Goal: Information Seeking & Learning: Find specific fact

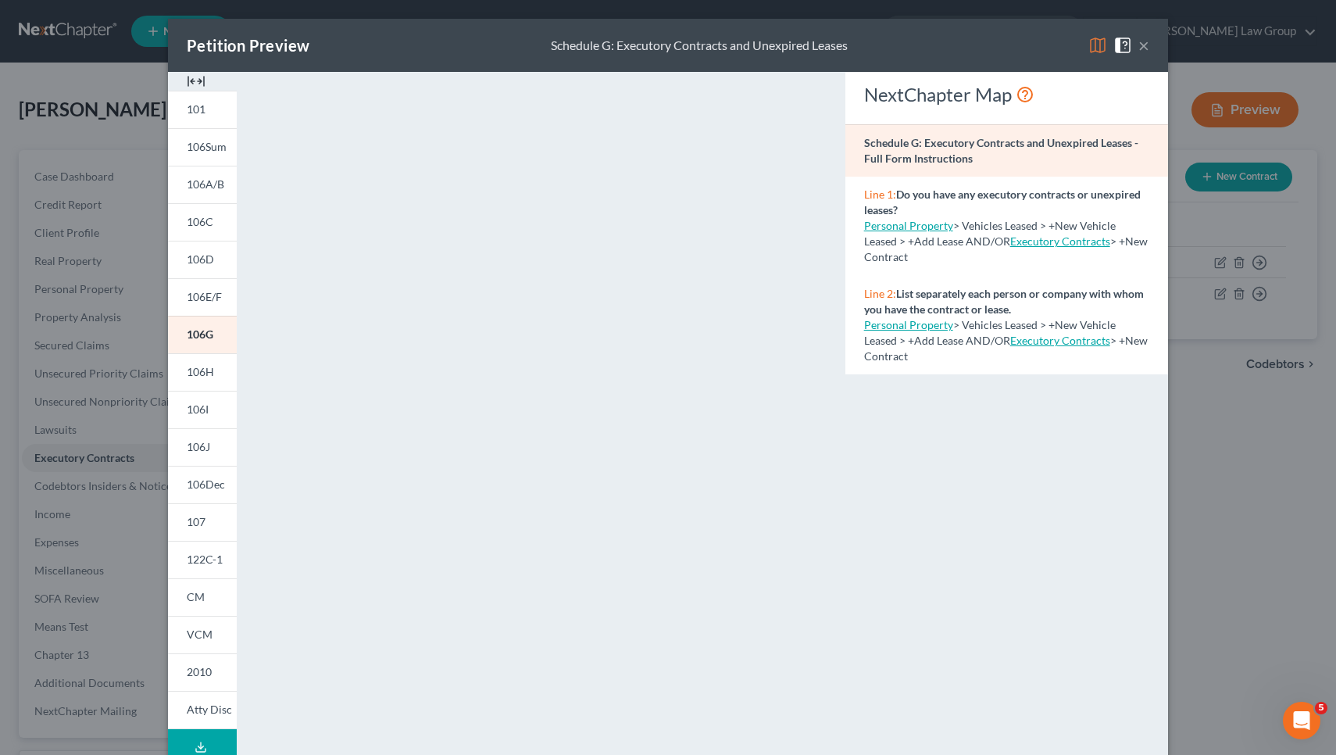
scroll to position [-2, 0]
click at [1138, 49] on button "×" at bounding box center [1143, 45] width 11 height 19
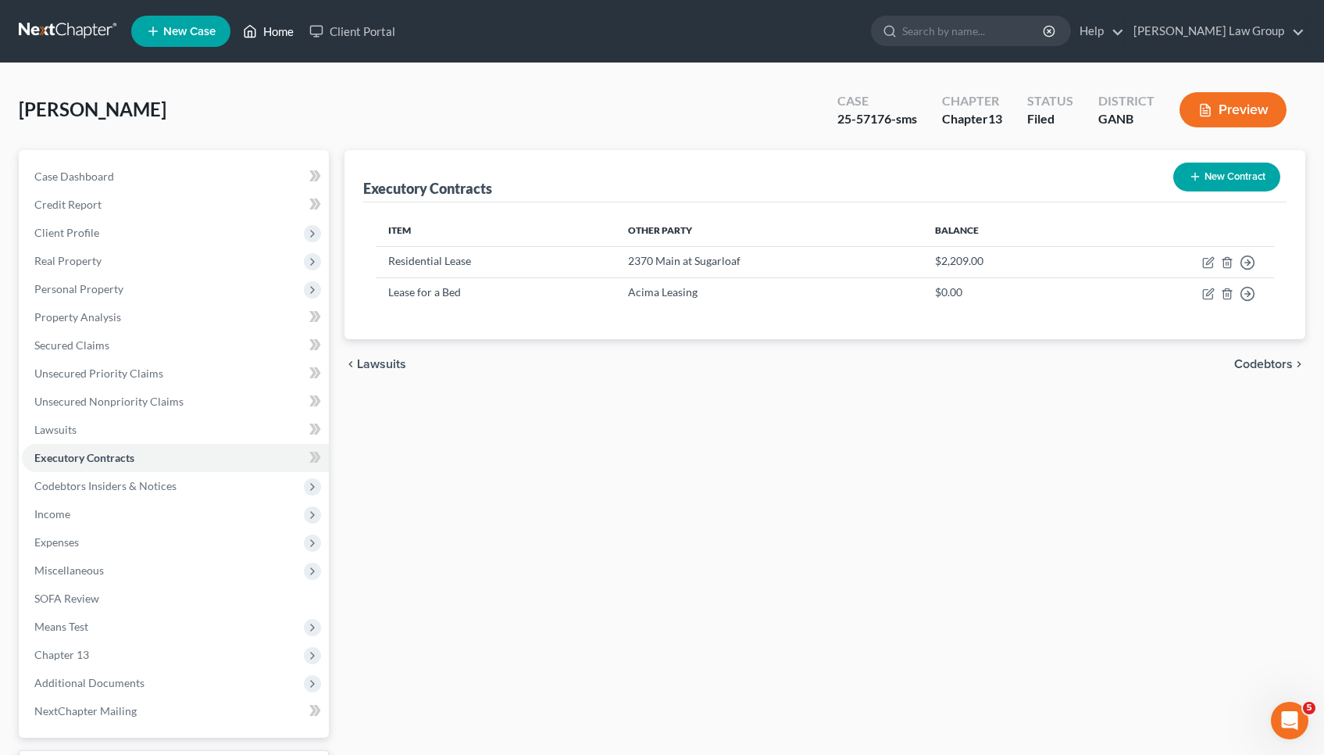
click at [273, 34] on link "Home" at bounding box center [268, 31] width 66 height 28
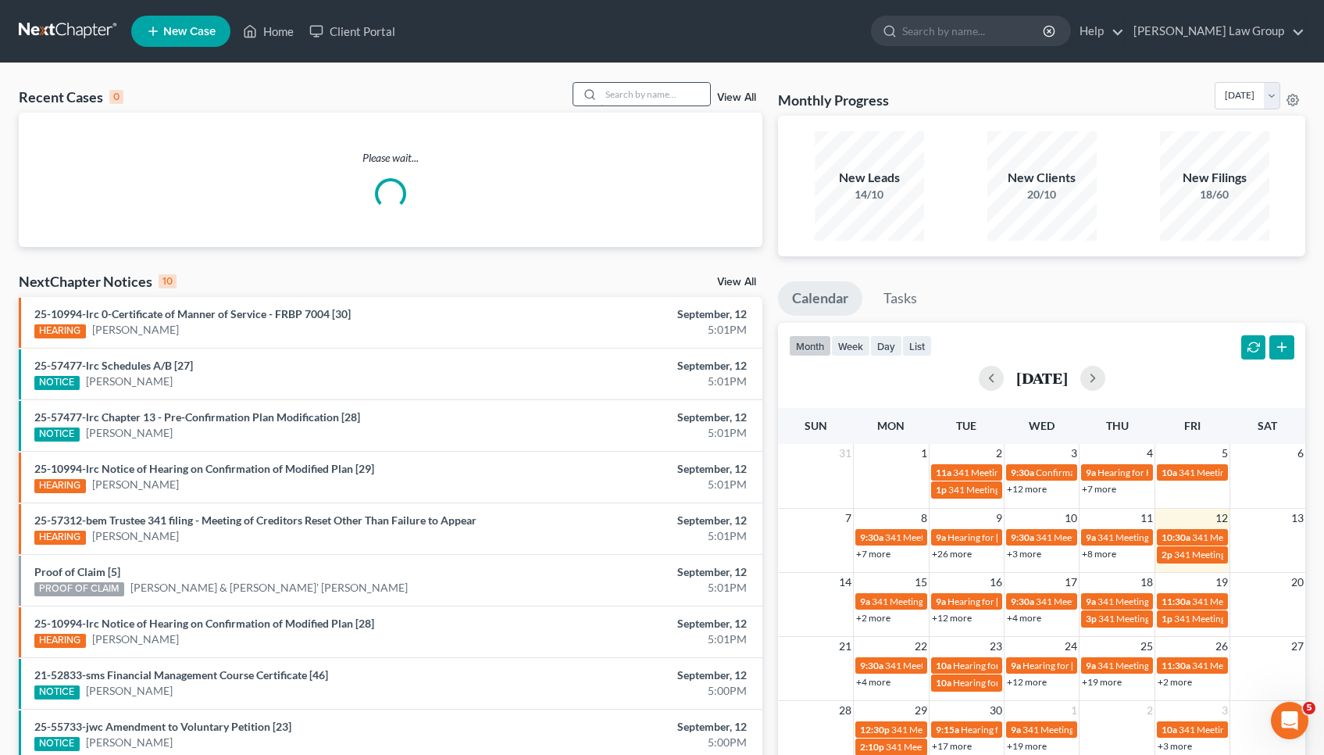
click at [687, 94] on input "search" at bounding box center [655, 94] width 109 height 23
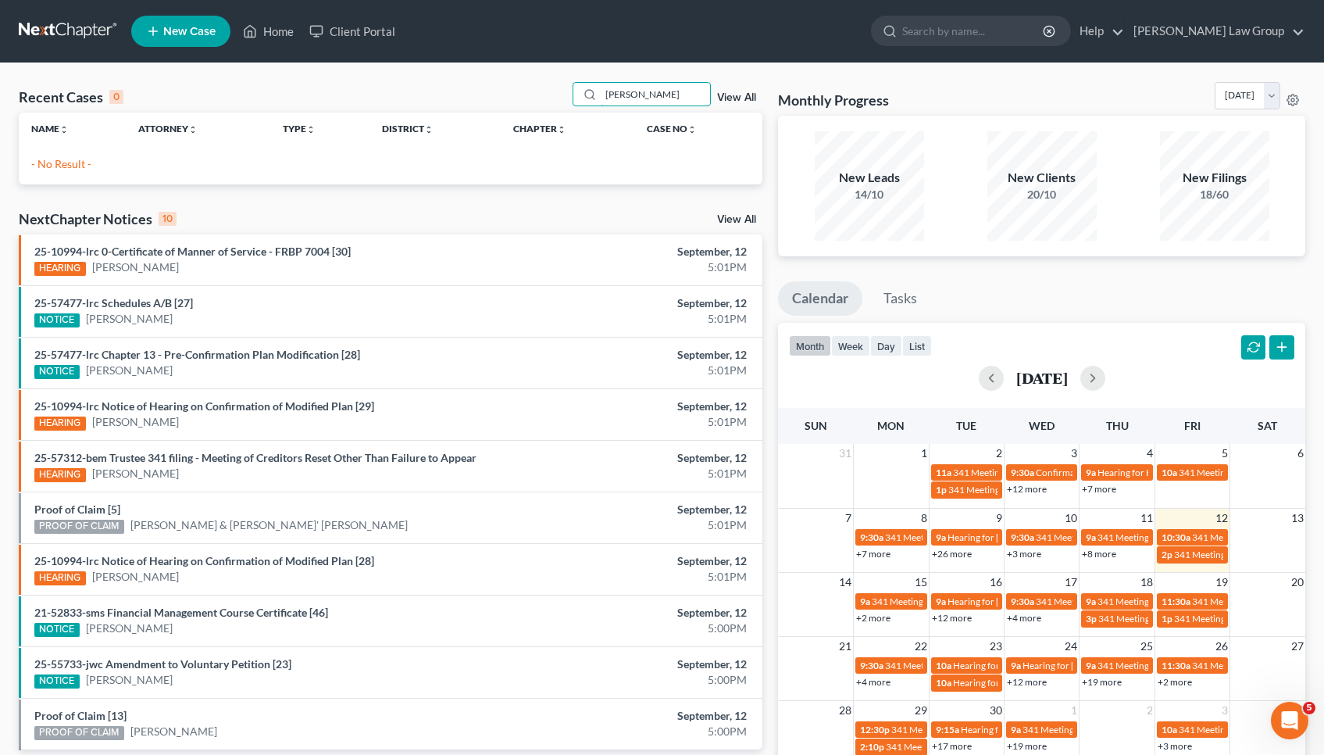
type input "[PERSON_NAME]"
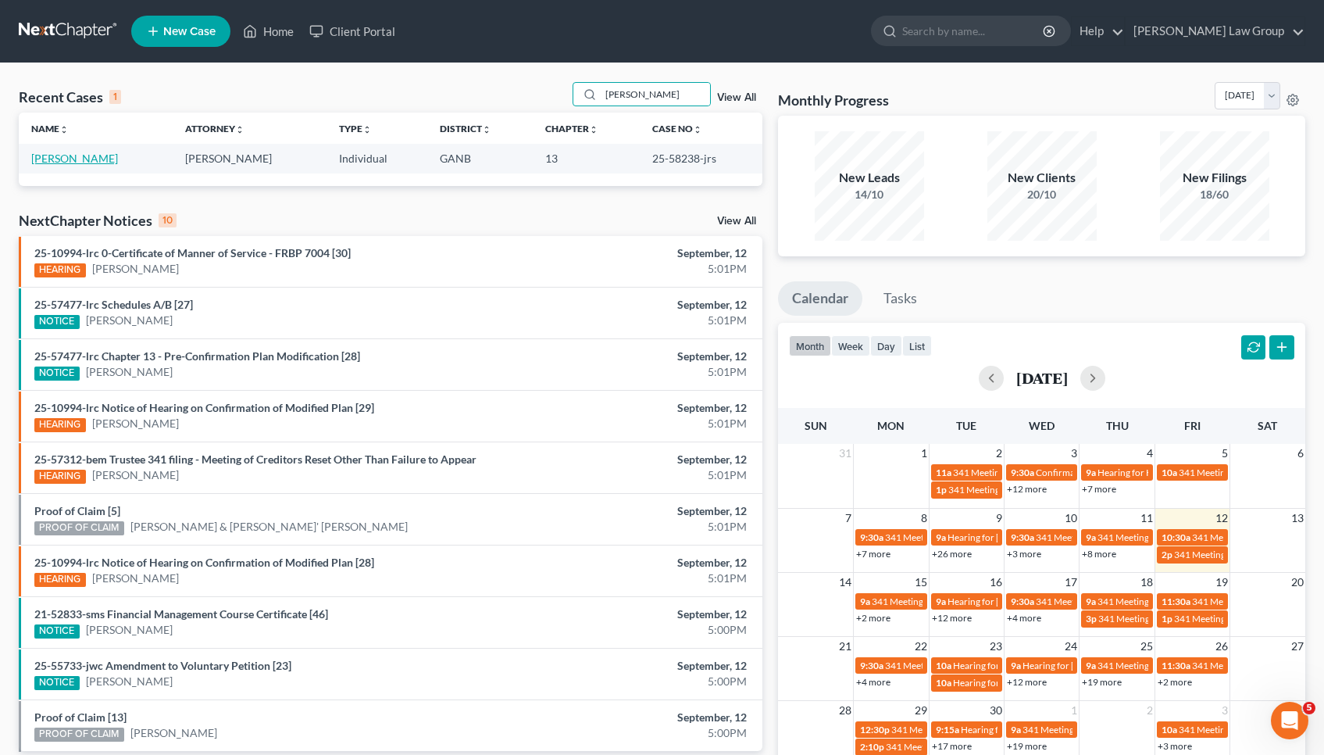
click at [67, 156] on link "[PERSON_NAME]" at bounding box center [74, 158] width 87 height 13
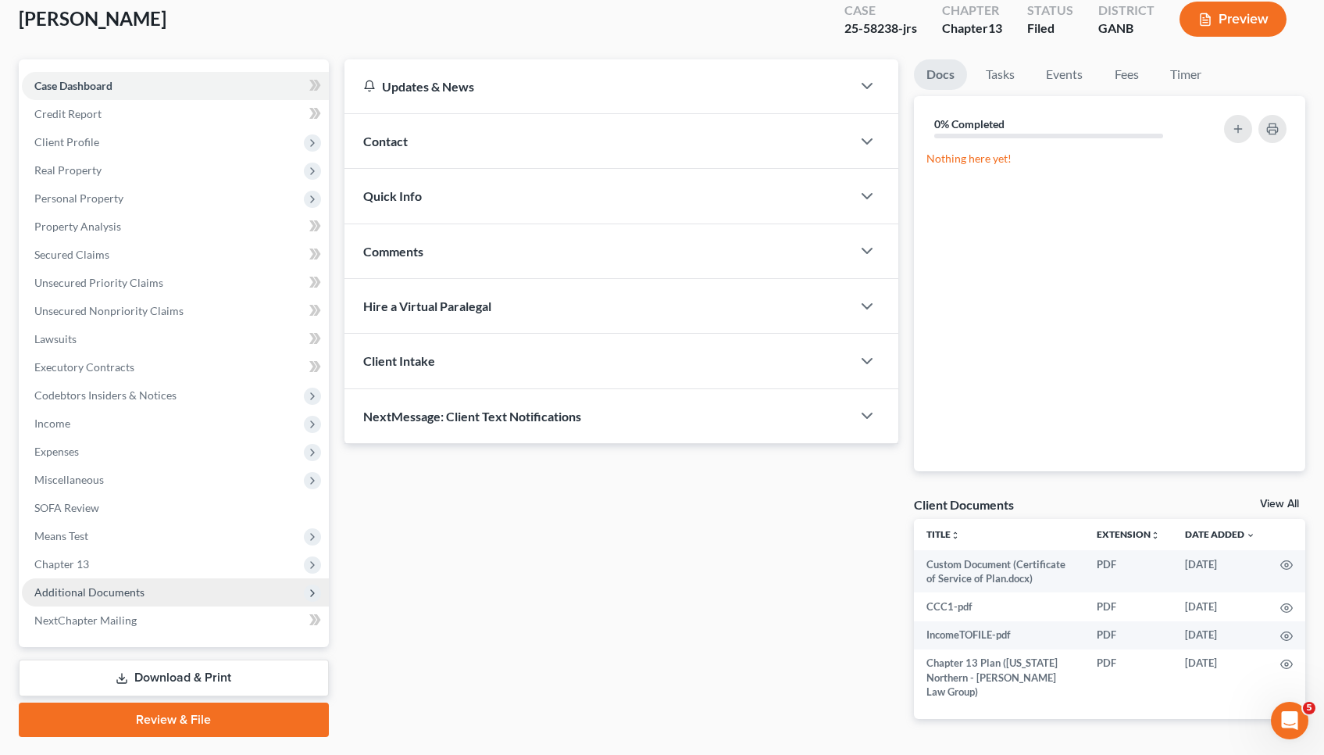
scroll to position [93, 0]
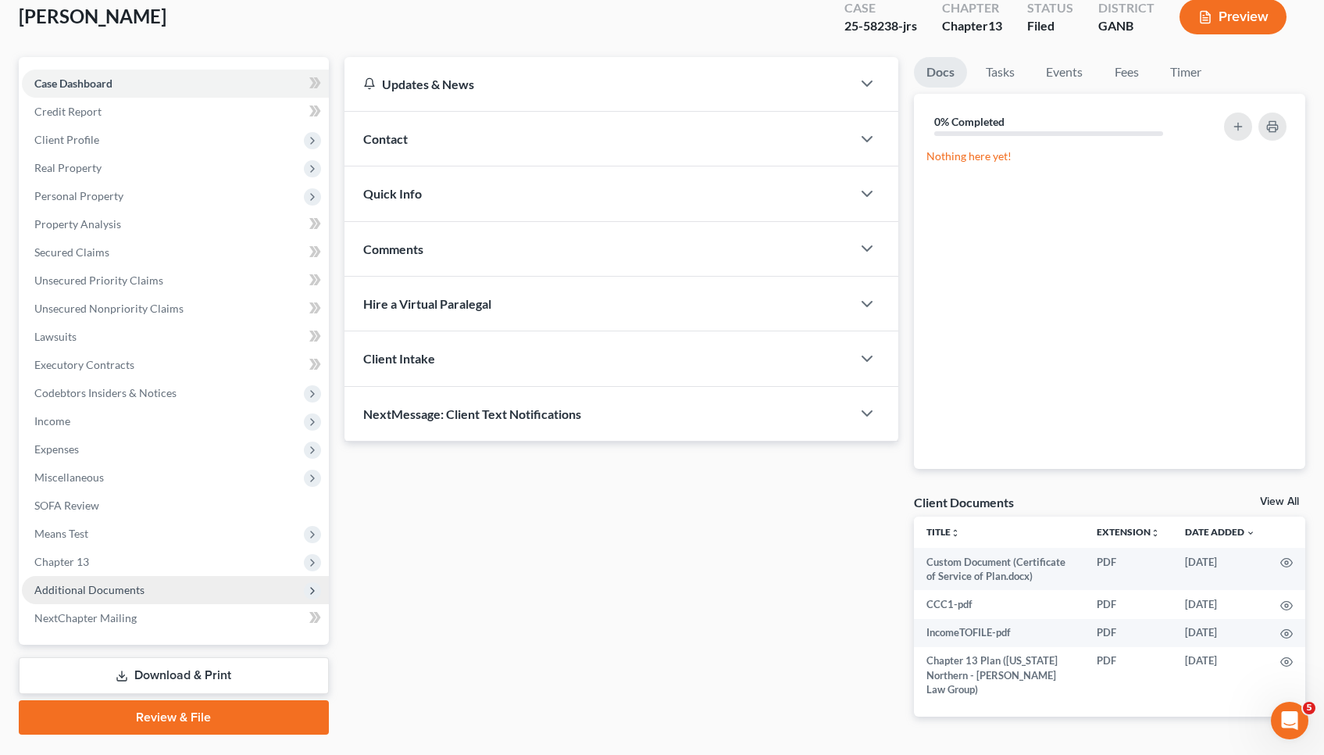
click at [123, 592] on span "Additional Documents" at bounding box center [89, 589] width 110 height 13
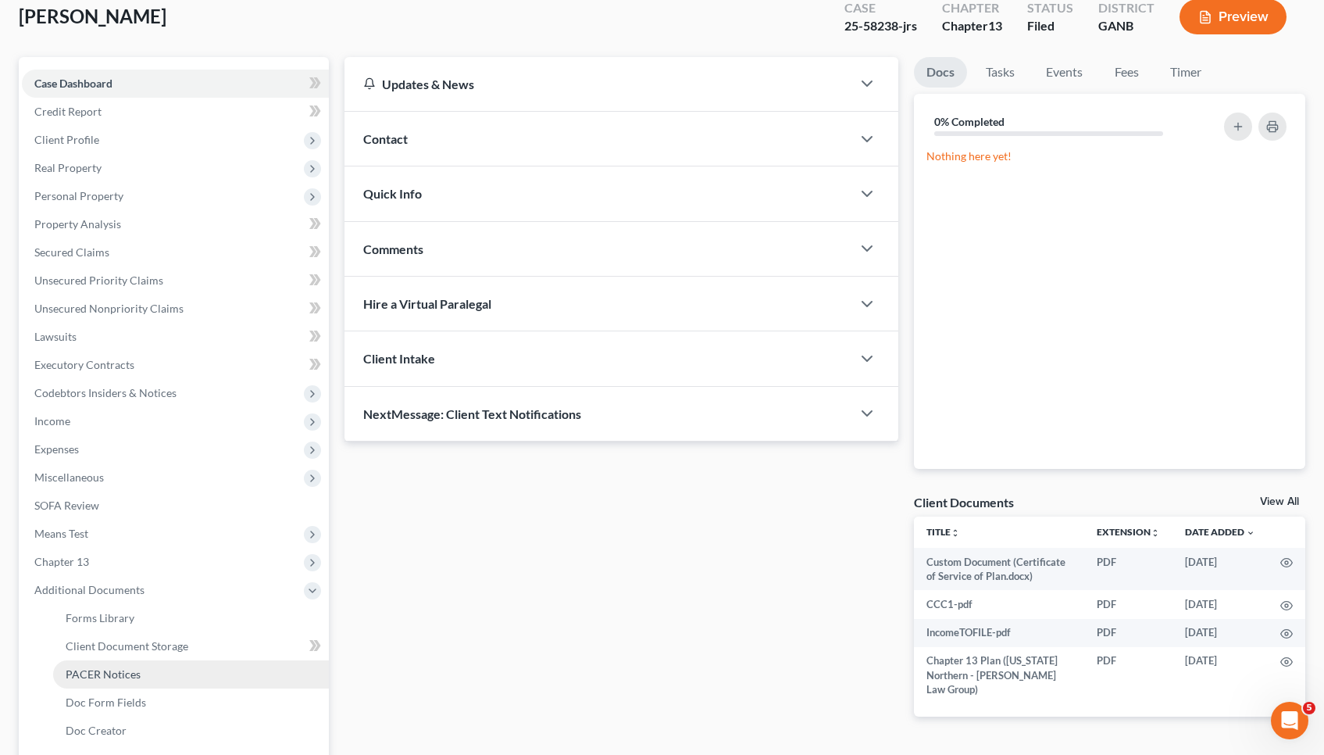
click at [118, 670] on span "PACER Notices" at bounding box center [103, 673] width 75 height 13
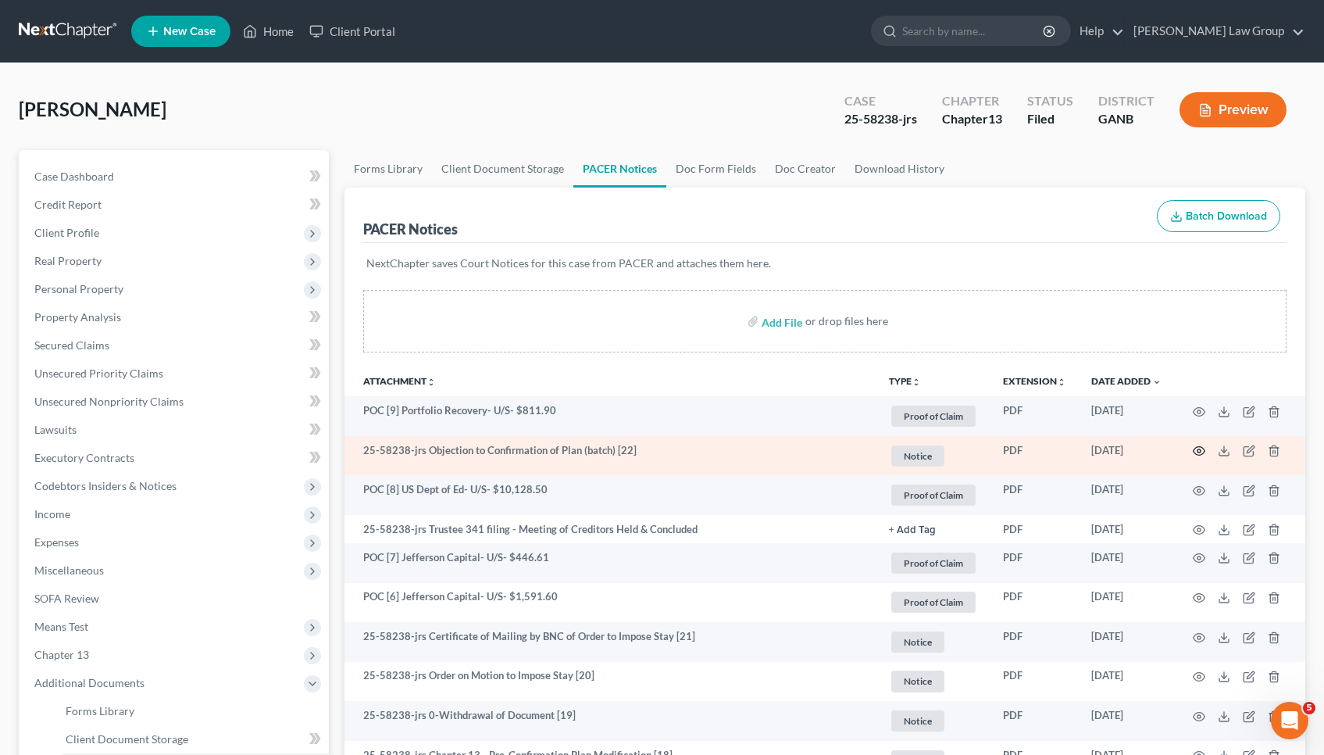
click at [1201, 451] on circle "button" at bounding box center [1199, 450] width 3 height 3
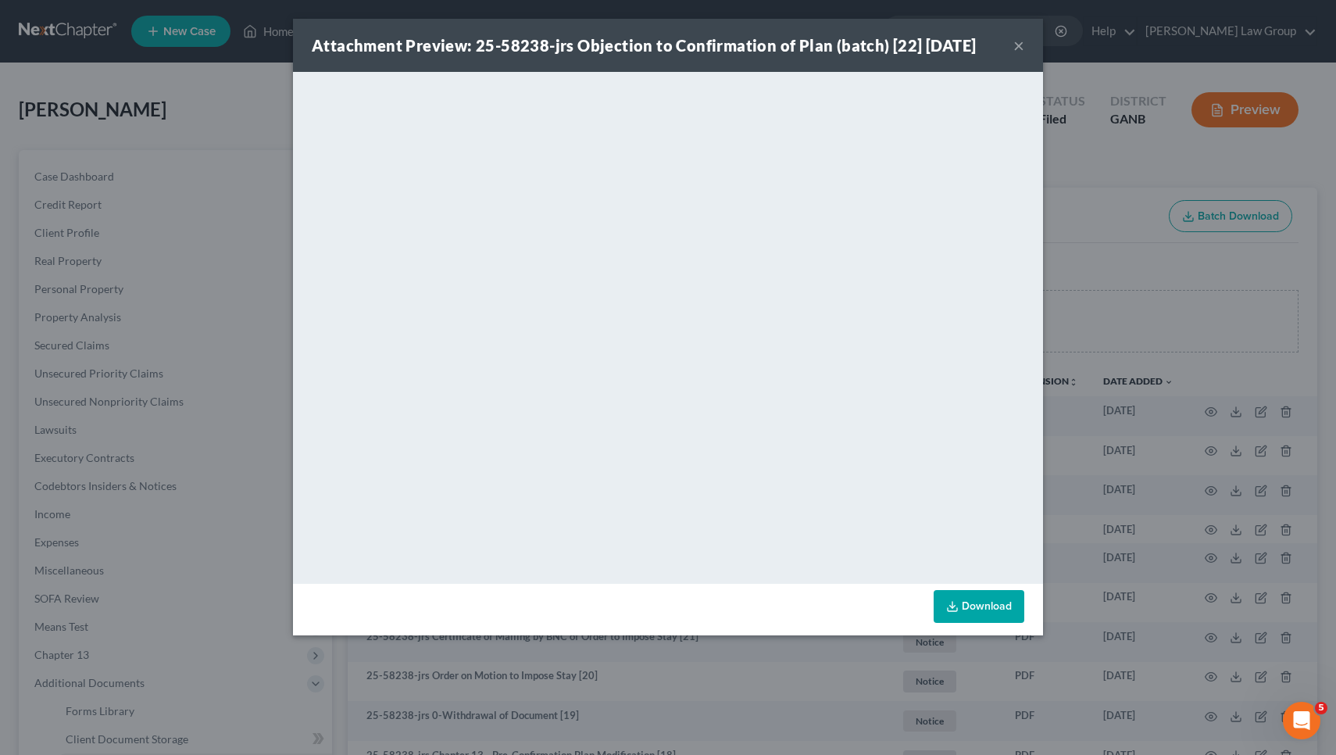
click at [522, 48] on strong "Attachment Preview: 25-58238-jrs Objection to Confirmation of Plan (batch) [22]…" at bounding box center [644, 45] width 664 height 19
copy strong "58238"
